Goal: Task Accomplishment & Management: Manage account settings

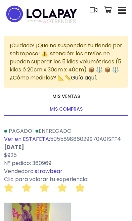
click at [117, 11] on button "button" at bounding box center [122, 10] width 12 height 12
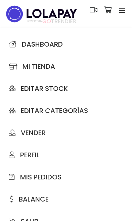
click at [48, 69] on span "Mi tienda" at bounding box center [32, 66] width 46 height 7
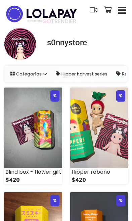
click at [32, 149] on img at bounding box center [33, 128] width 58 height 80
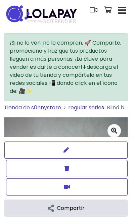
click at [87, 171] on button "Borrar" at bounding box center [67, 168] width 122 height 17
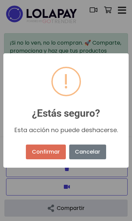
click at [46, 152] on button "Confirmar" at bounding box center [46, 152] width 40 height 15
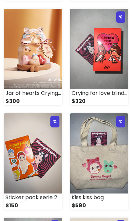
scroll to position [497, 0]
click at [28, 156] on img at bounding box center [33, 154] width 58 height 80
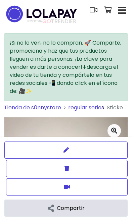
click at [39, 171] on button "Borrar" at bounding box center [67, 168] width 122 height 17
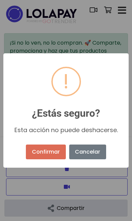
click at [38, 155] on button "Confirmar" at bounding box center [46, 152] width 40 height 15
